Goal: Check status: Check status

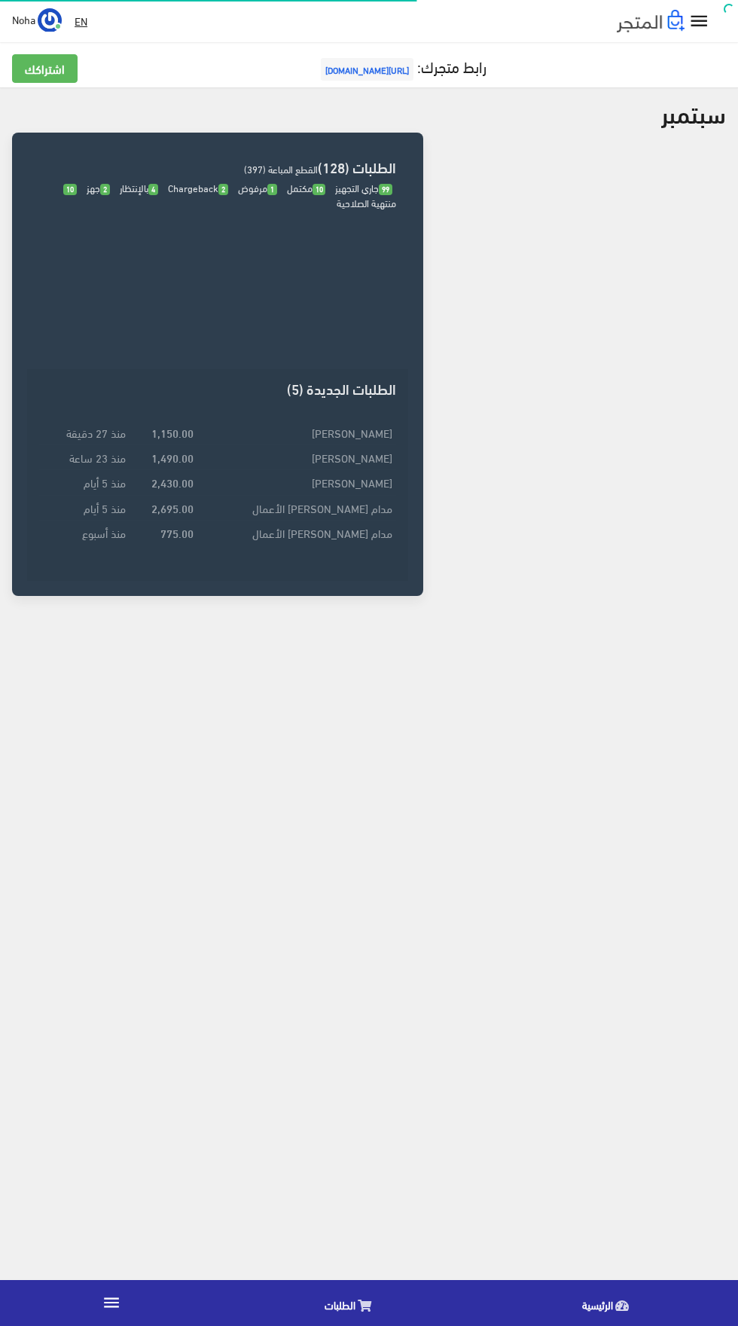
click at [358, 1303] on icon at bounding box center [365, 1306] width 14 height 12
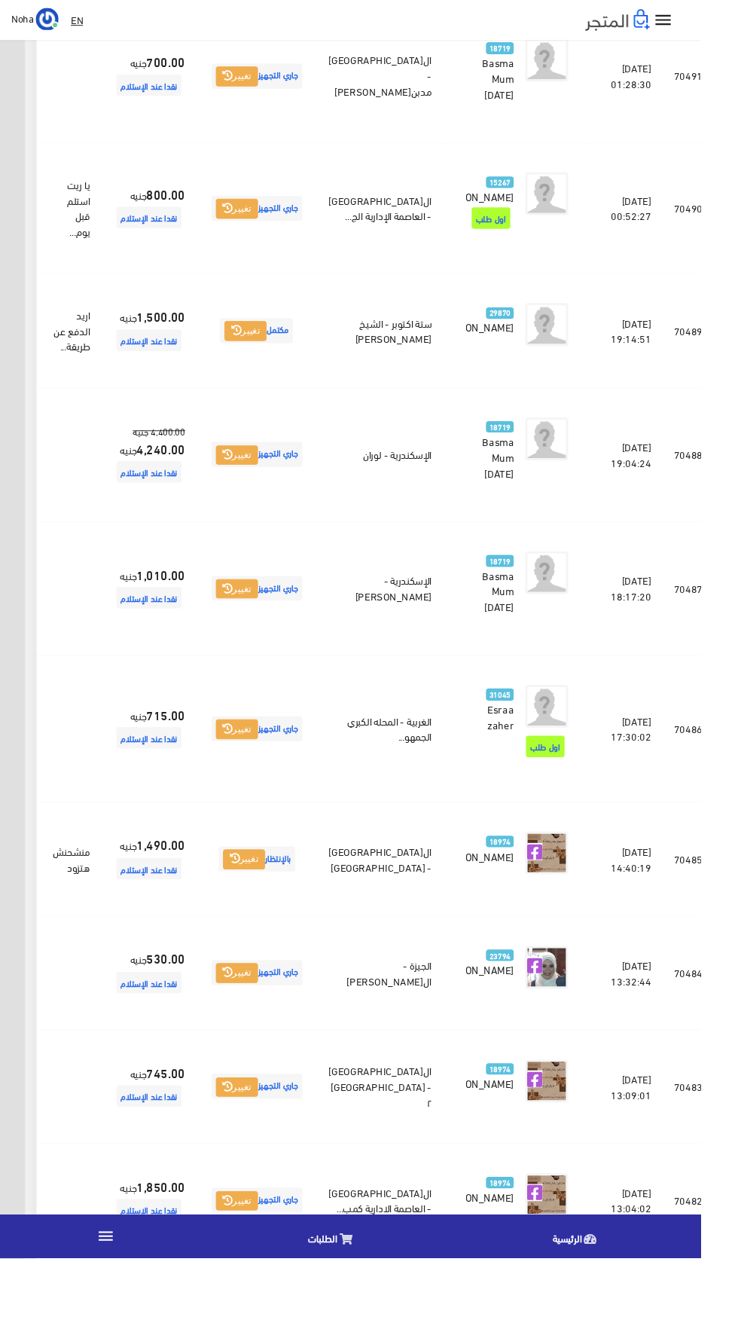
scroll to position [1640, -39]
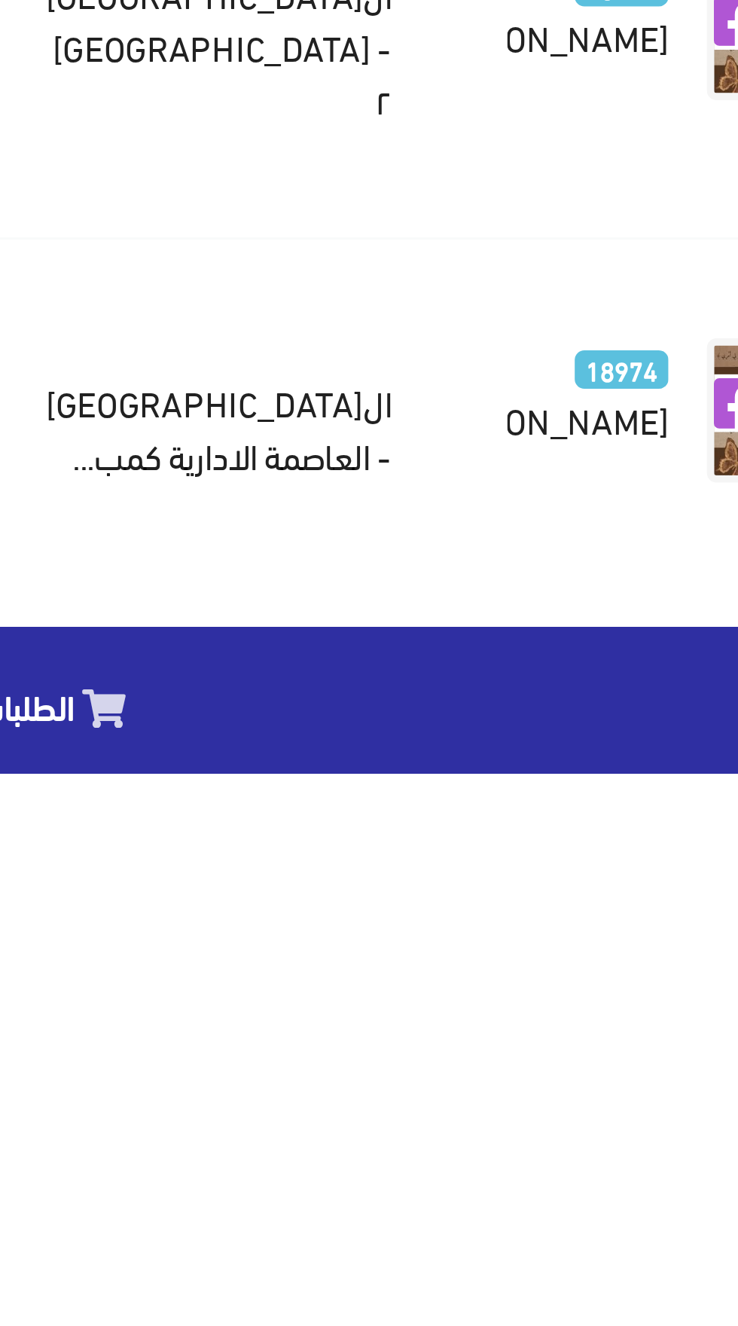
scroll to position [1755, -39]
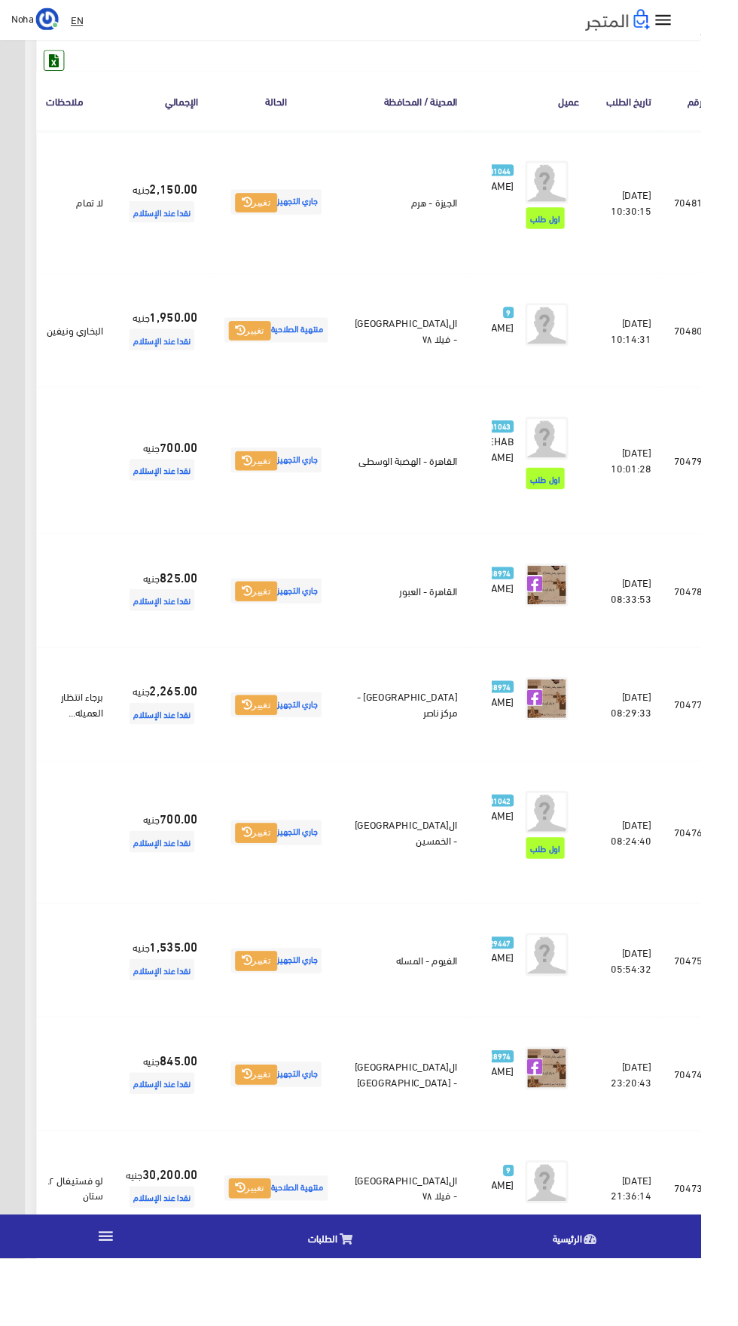
scroll to position [235, -39]
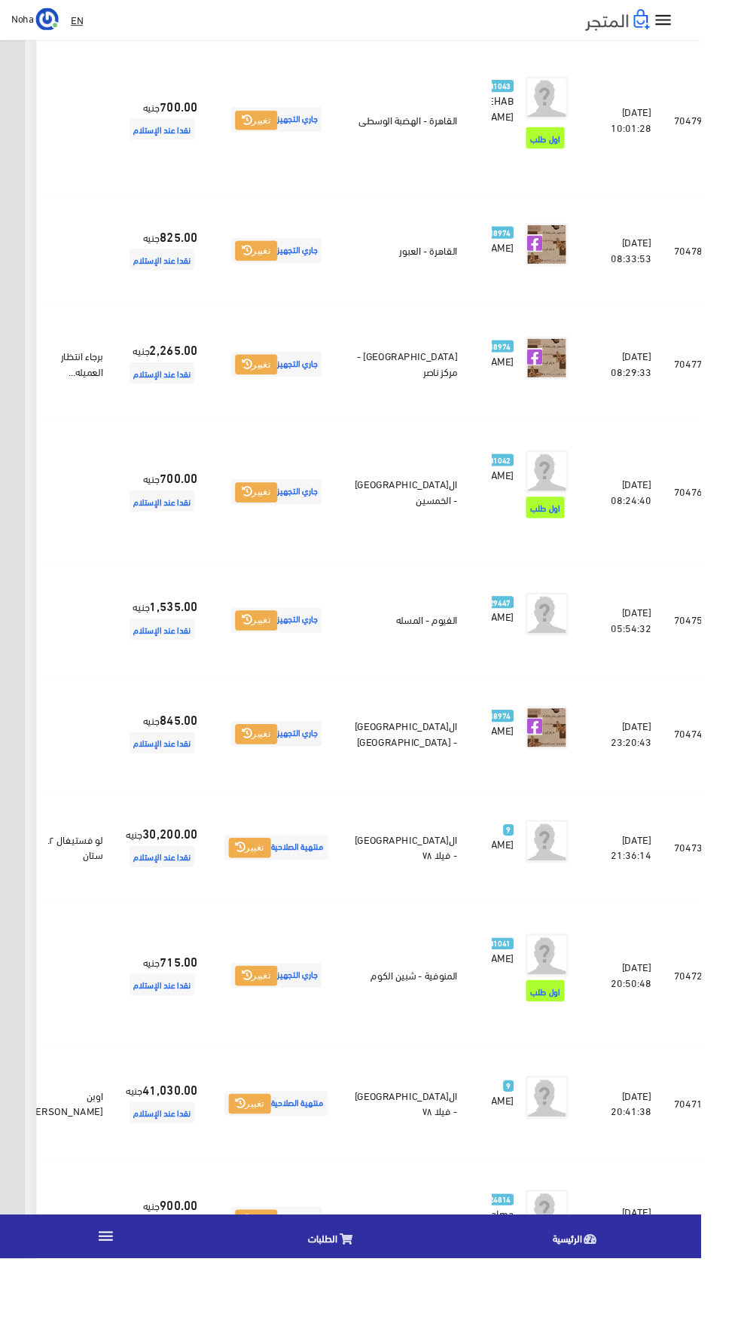
scroll to position [608, -39]
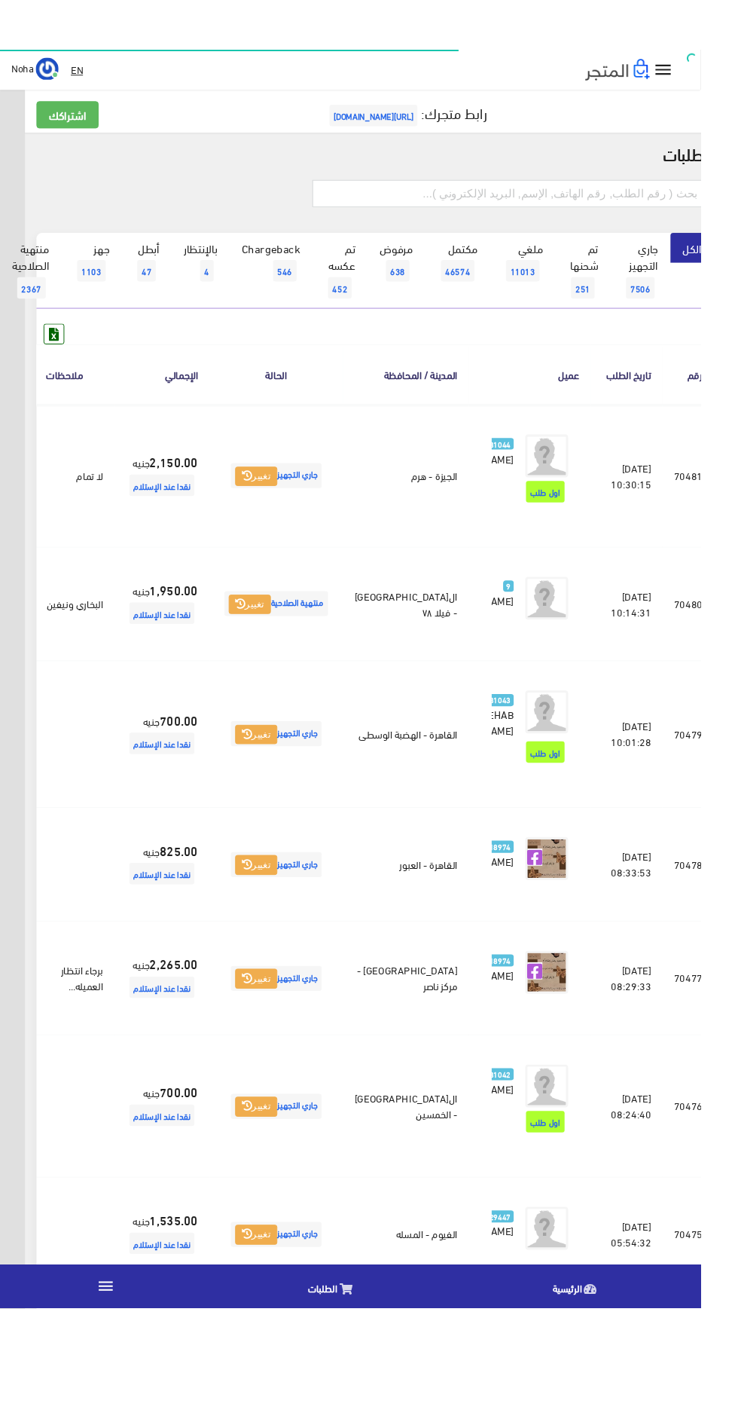
scroll to position [0, -39]
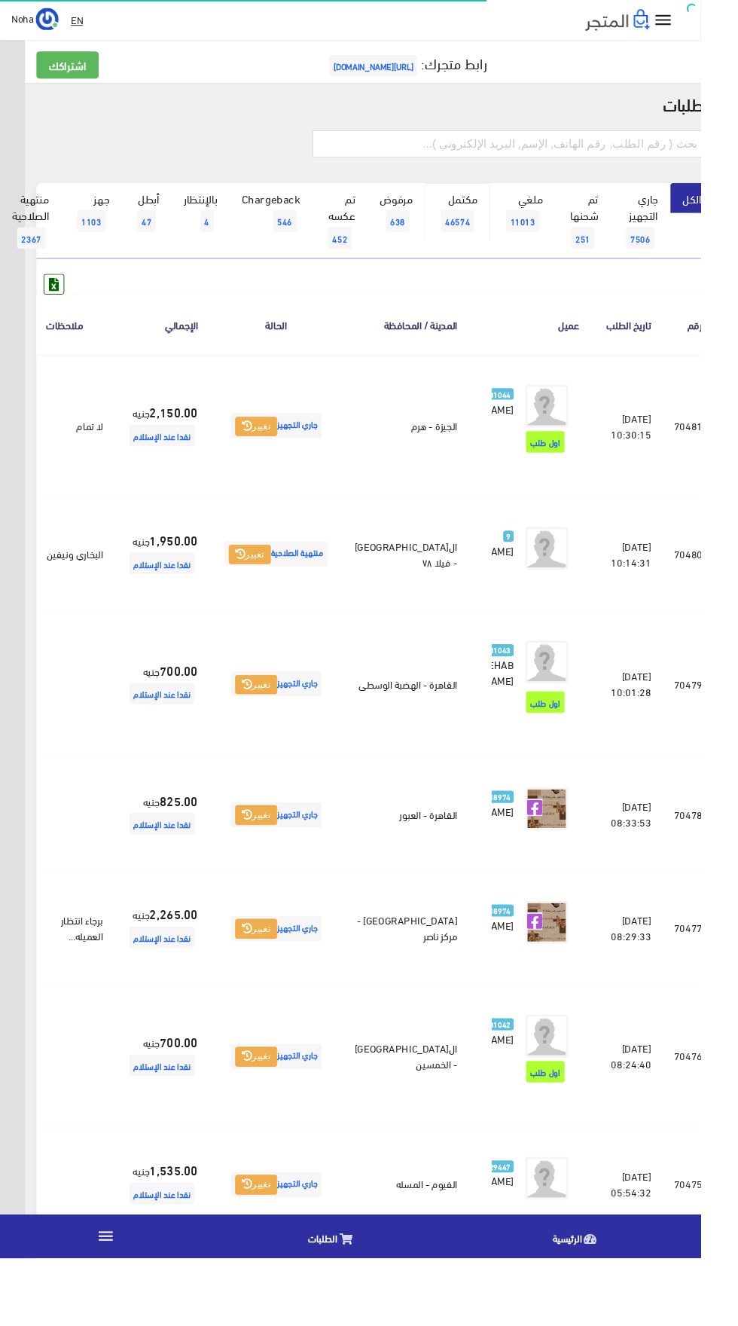
click at [477, 197] on link "مكتمل 46574" at bounding box center [482, 224] width 69 height 62
click at [603, 148] on input "text" at bounding box center [537, 151] width 416 height 29
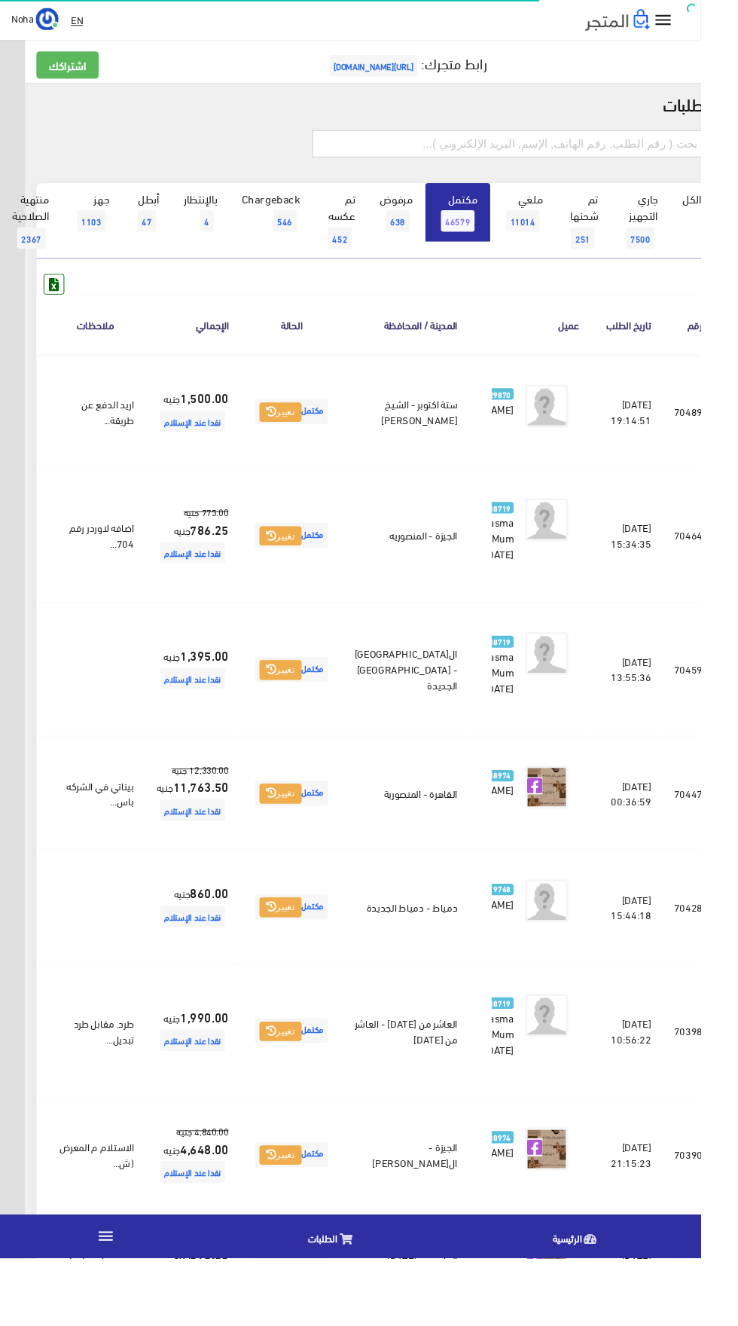
click at [634, 149] on input "text" at bounding box center [537, 151] width 416 height 29
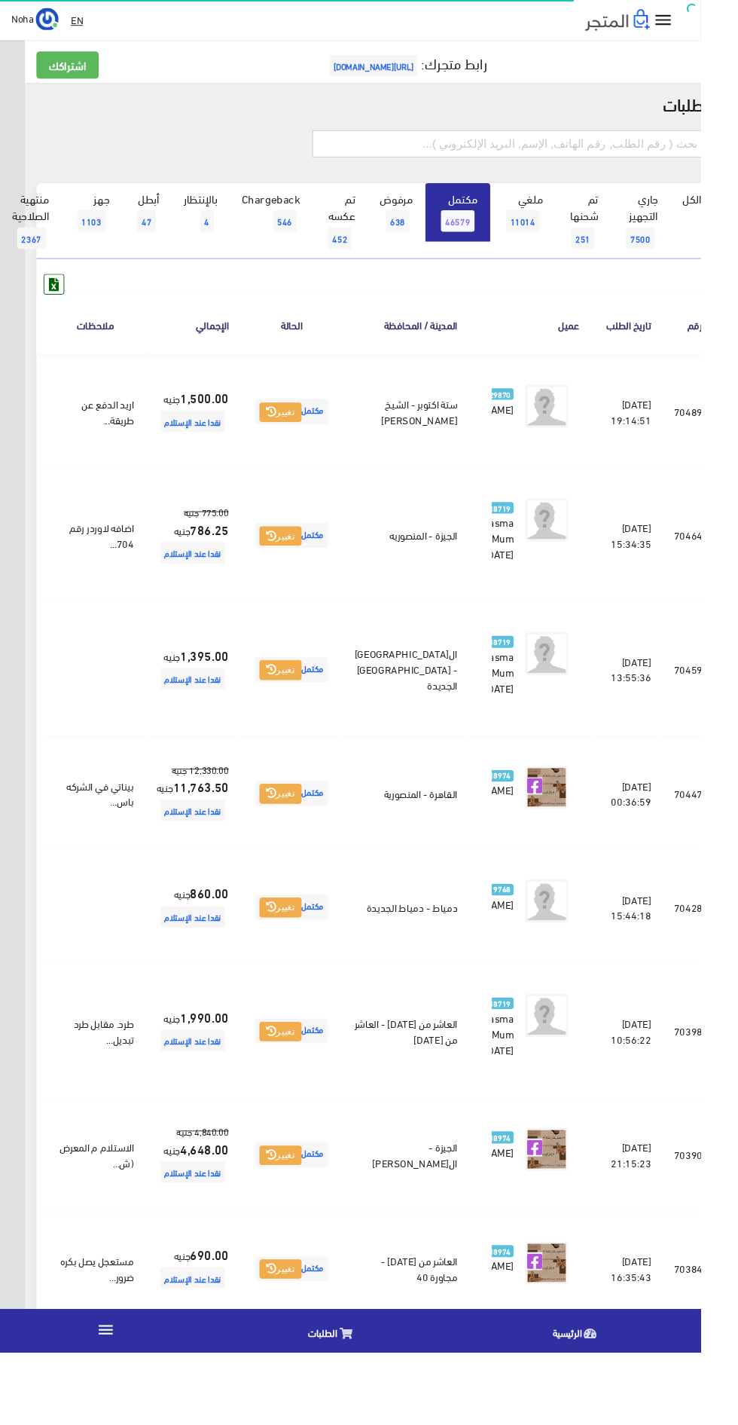
scroll to position [0, -39]
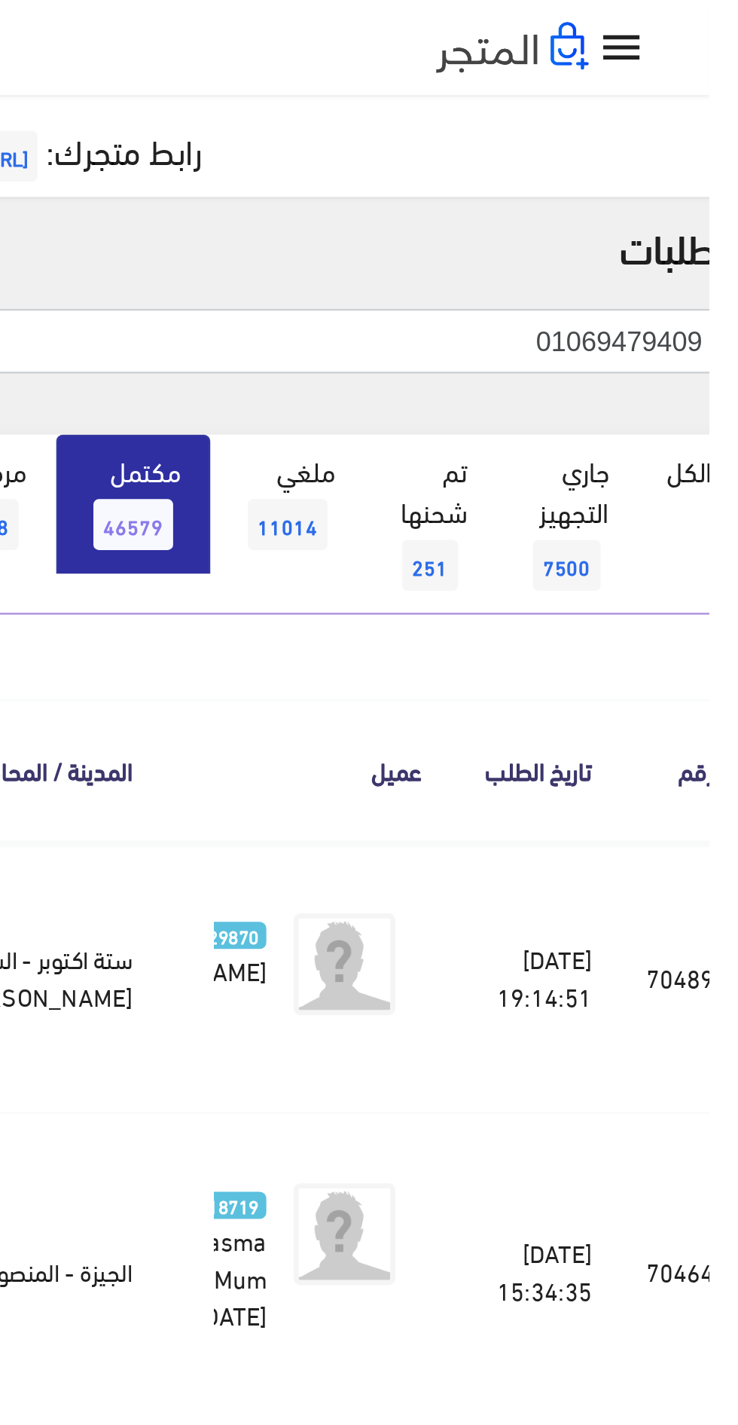
type input "01069479409"
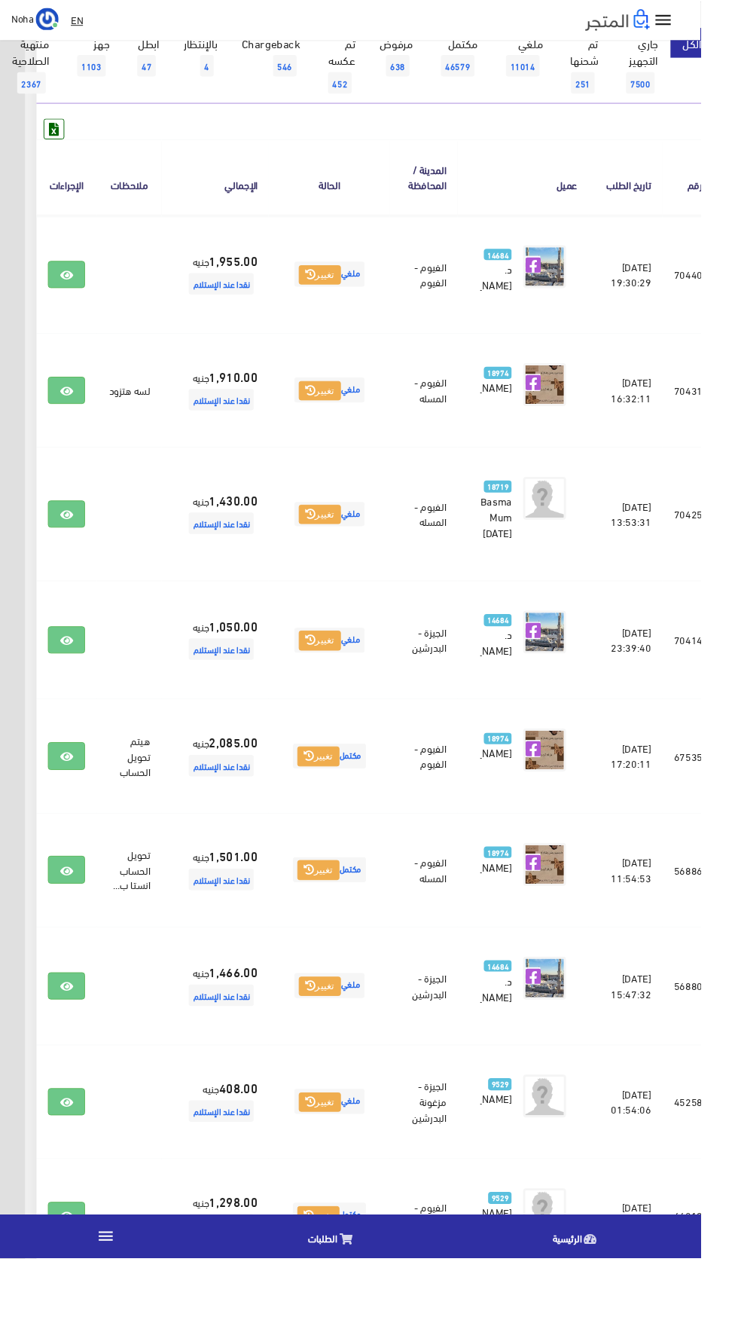
scroll to position [171, -39]
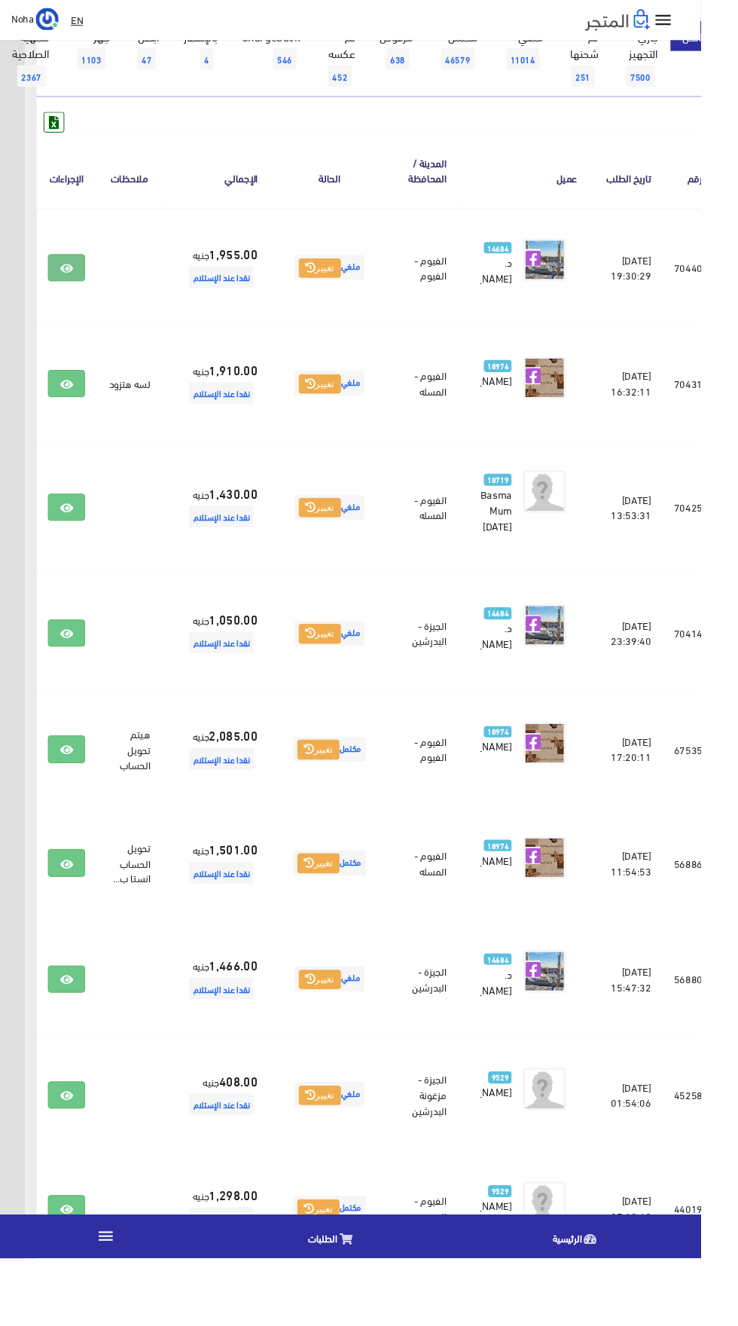
click at [77, 289] on icon at bounding box center [70, 283] width 14 height 12
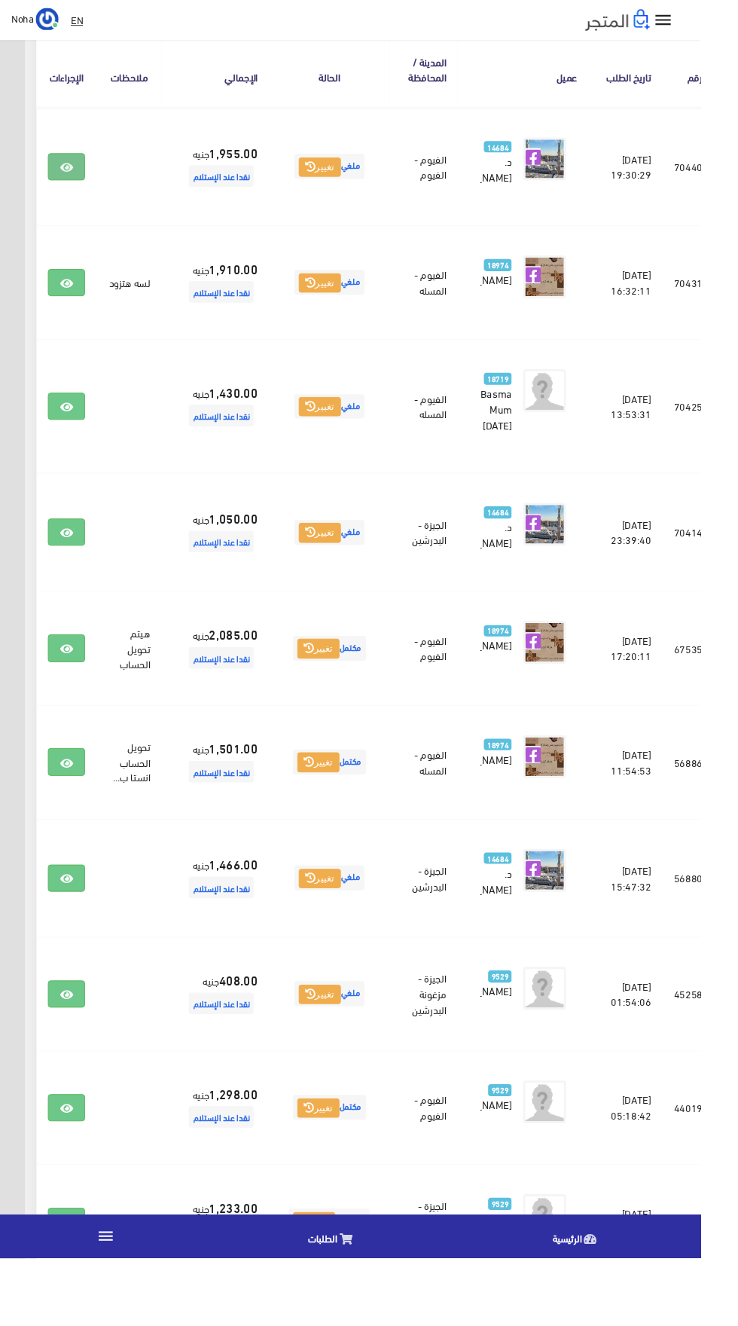
scroll to position [292, -39]
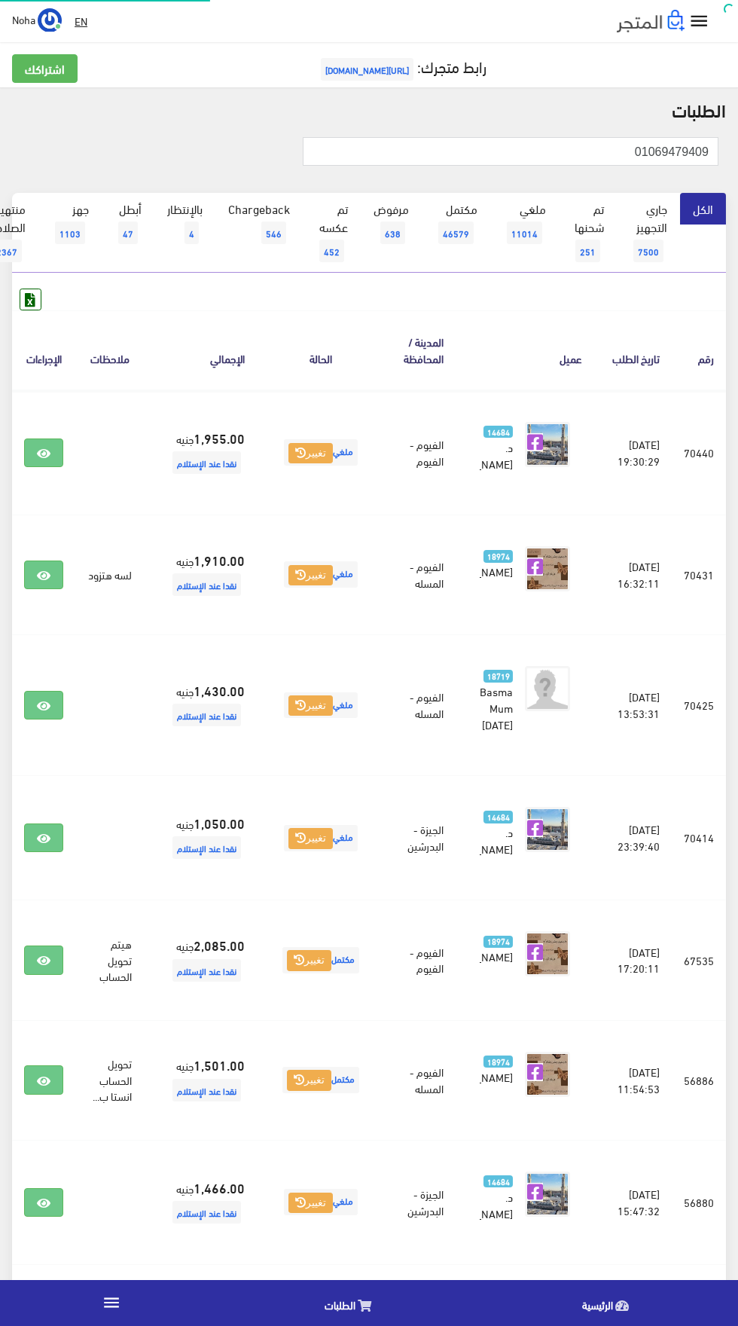
scroll to position [292, -39]
